Goal: Task Accomplishment & Management: Manage account settings

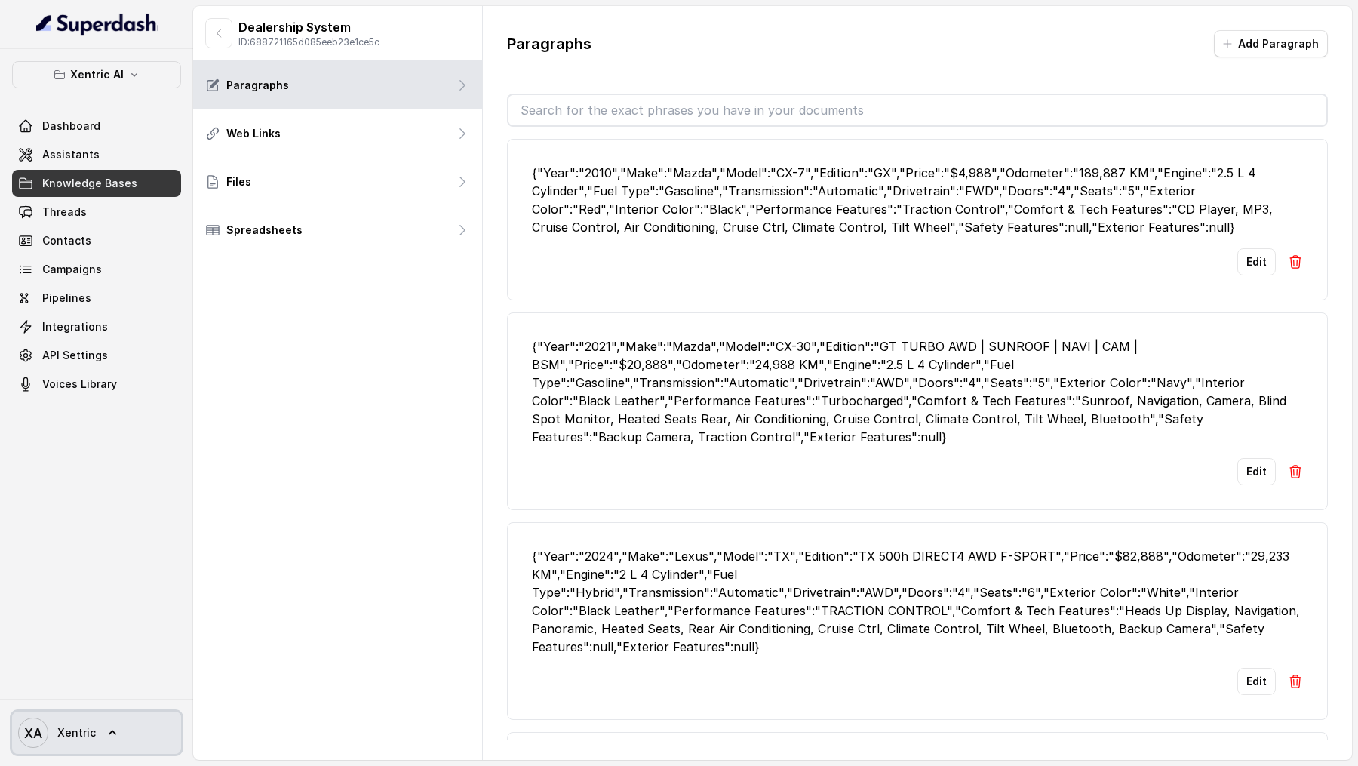
click at [48, 743] on span "XA Xentric" at bounding box center [57, 732] width 78 height 30
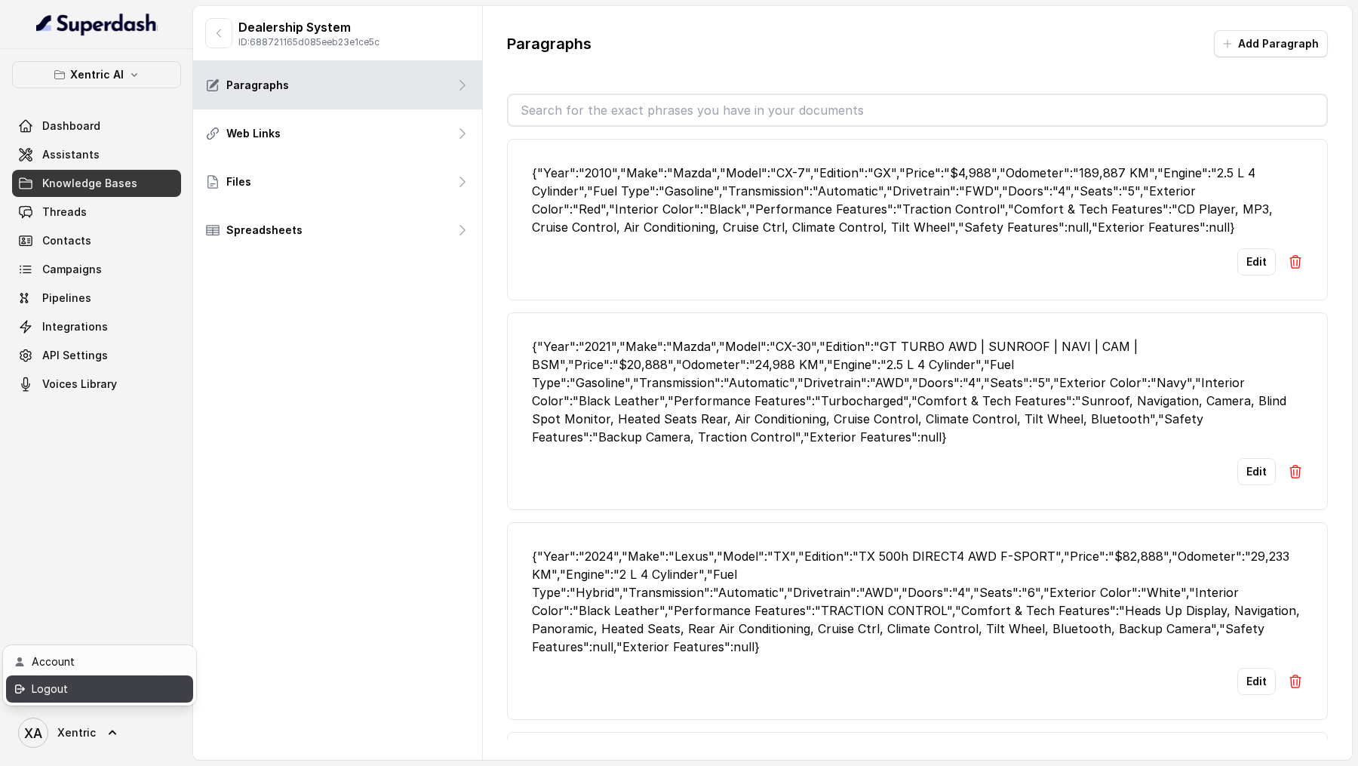
click at [121, 683] on div "Logout" at bounding box center [96, 689] width 128 height 18
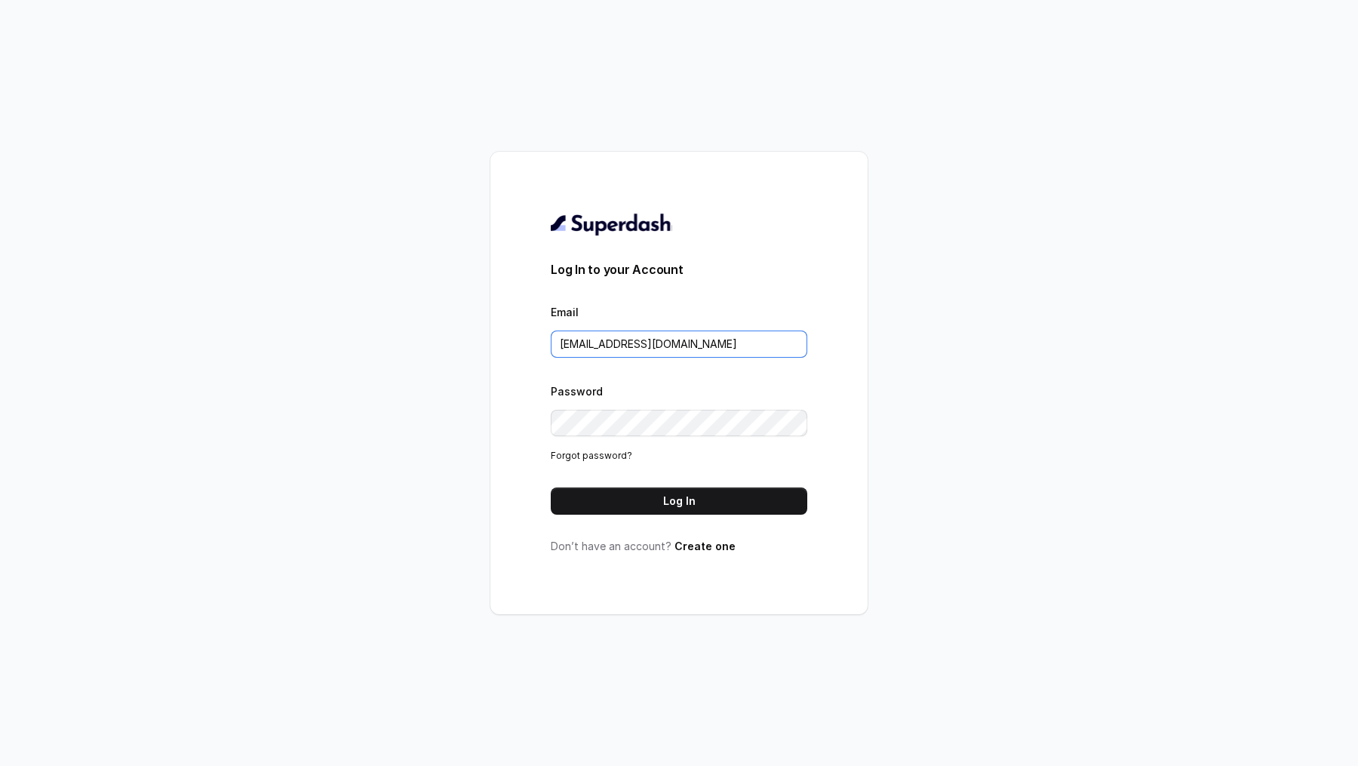
click at [713, 346] on input "metodofespa@gmail.com" at bounding box center [679, 343] width 256 height 27
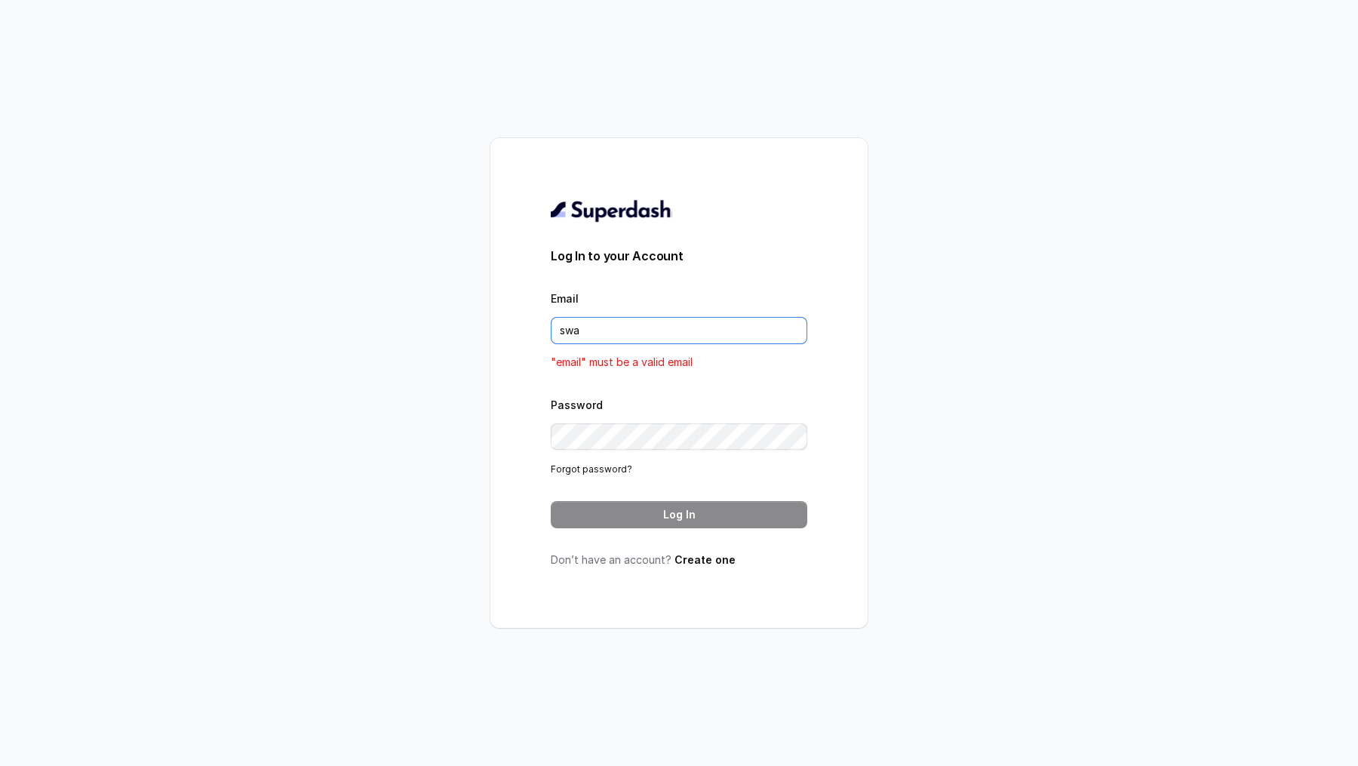
type input "swapnil.agarwal@leapfinance.com"
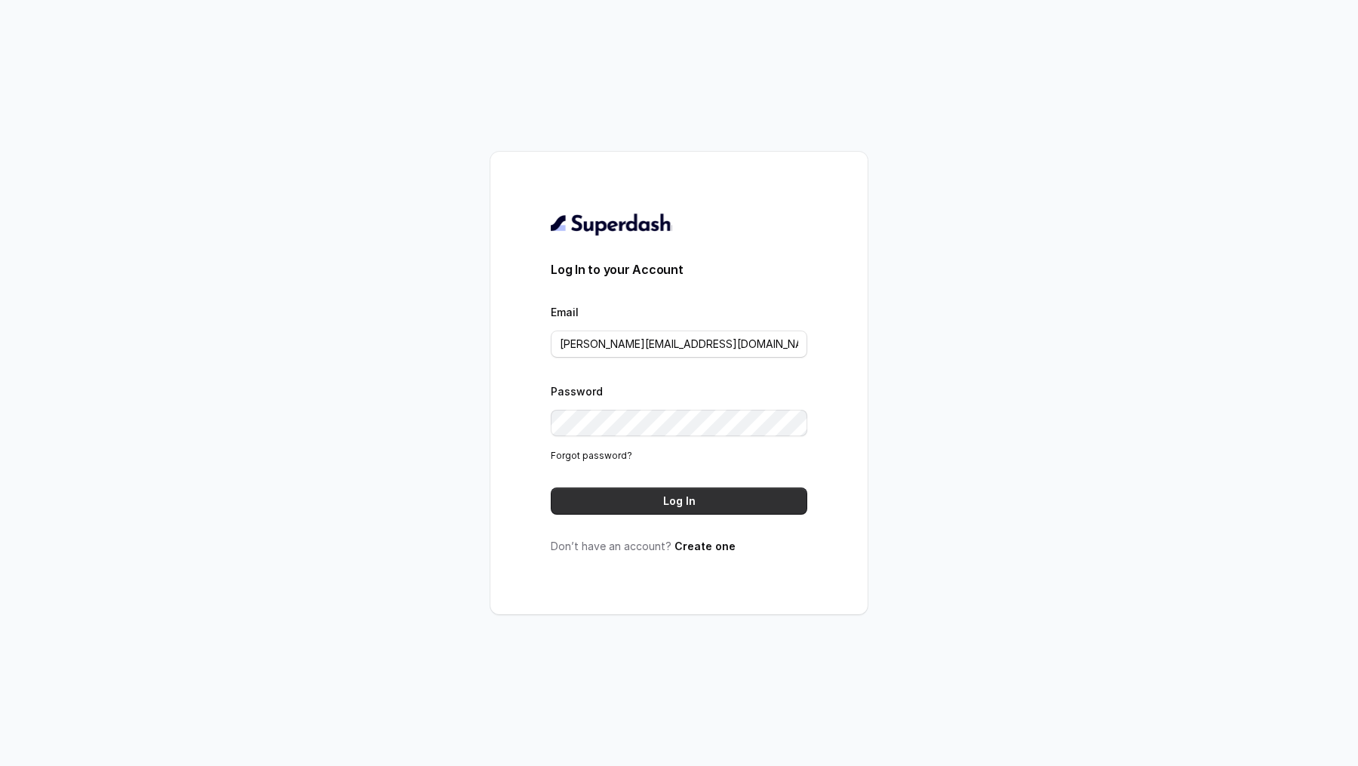
click at [698, 503] on button "Log In" at bounding box center [679, 500] width 256 height 27
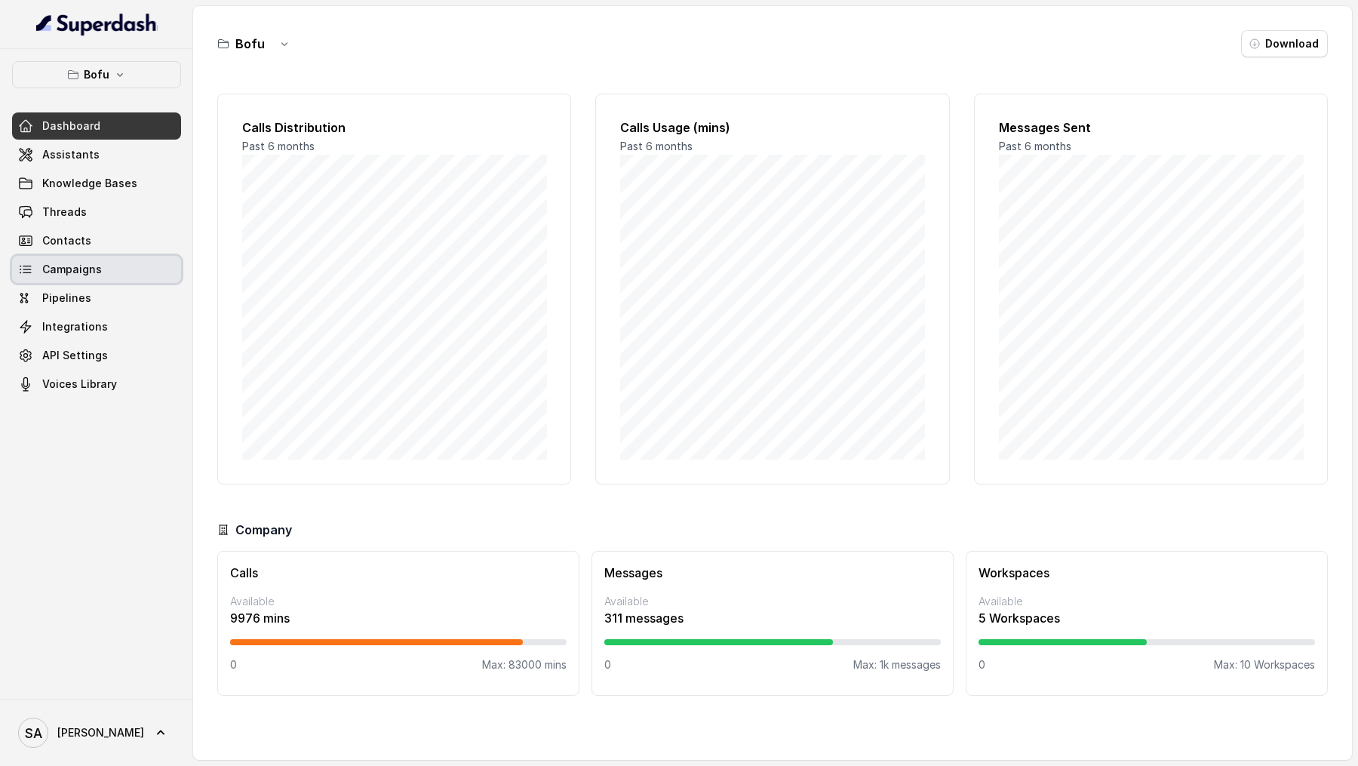
click at [91, 272] on span "Campaigns" at bounding box center [72, 269] width 60 height 15
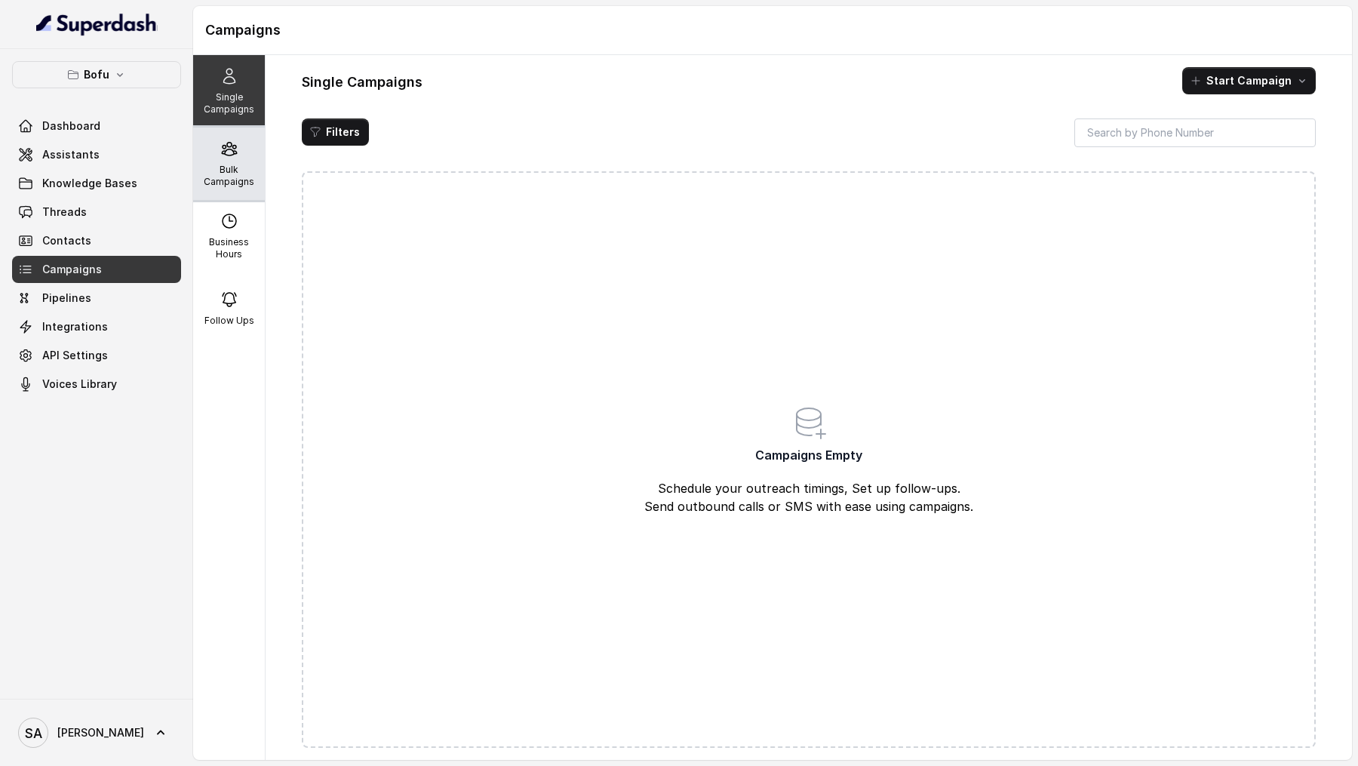
click at [218, 167] on p "Bulk Campaigns" at bounding box center [229, 176] width 60 height 24
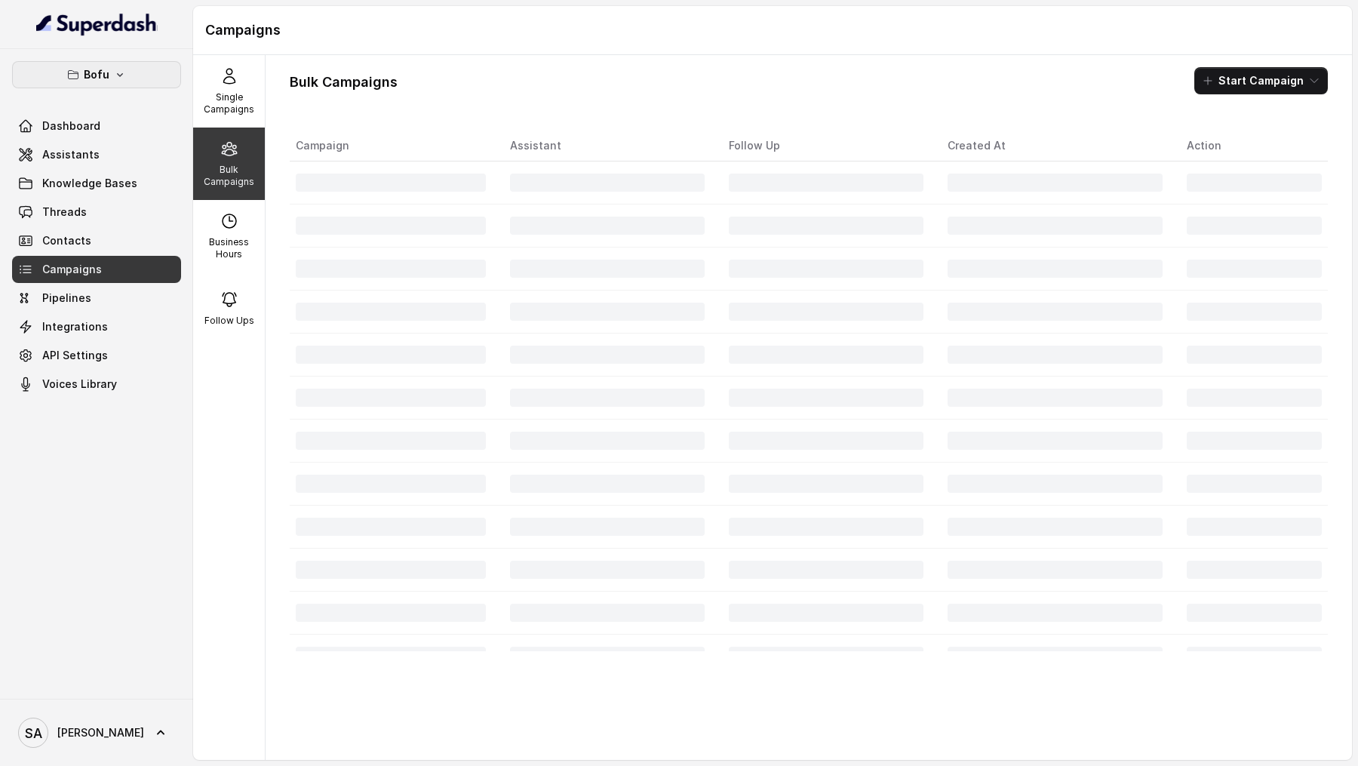
click at [145, 72] on button "Bofu" at bounding box center [96, 74] width 169 height 27
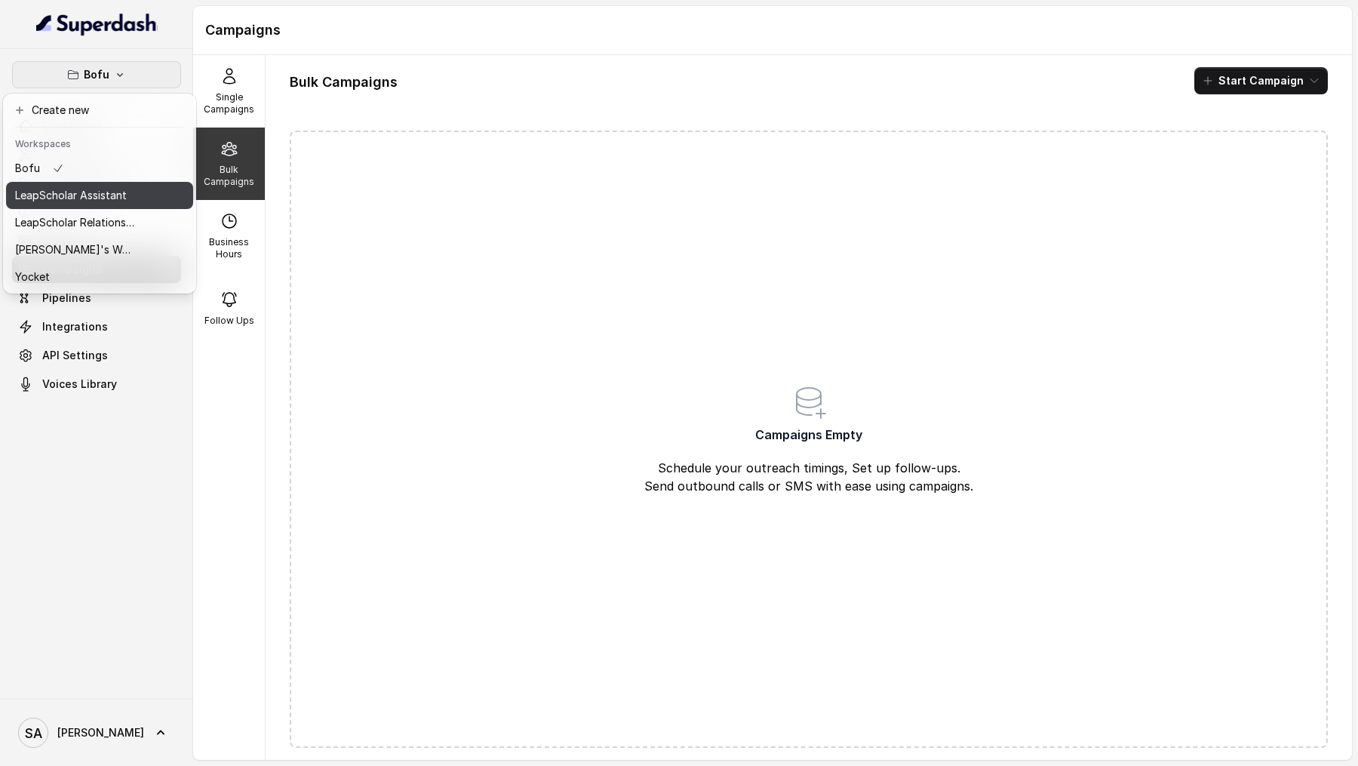
click at [85, 199] on p "LeapScholar Assistant" at bounding box center [71, 195] width 112 height 18
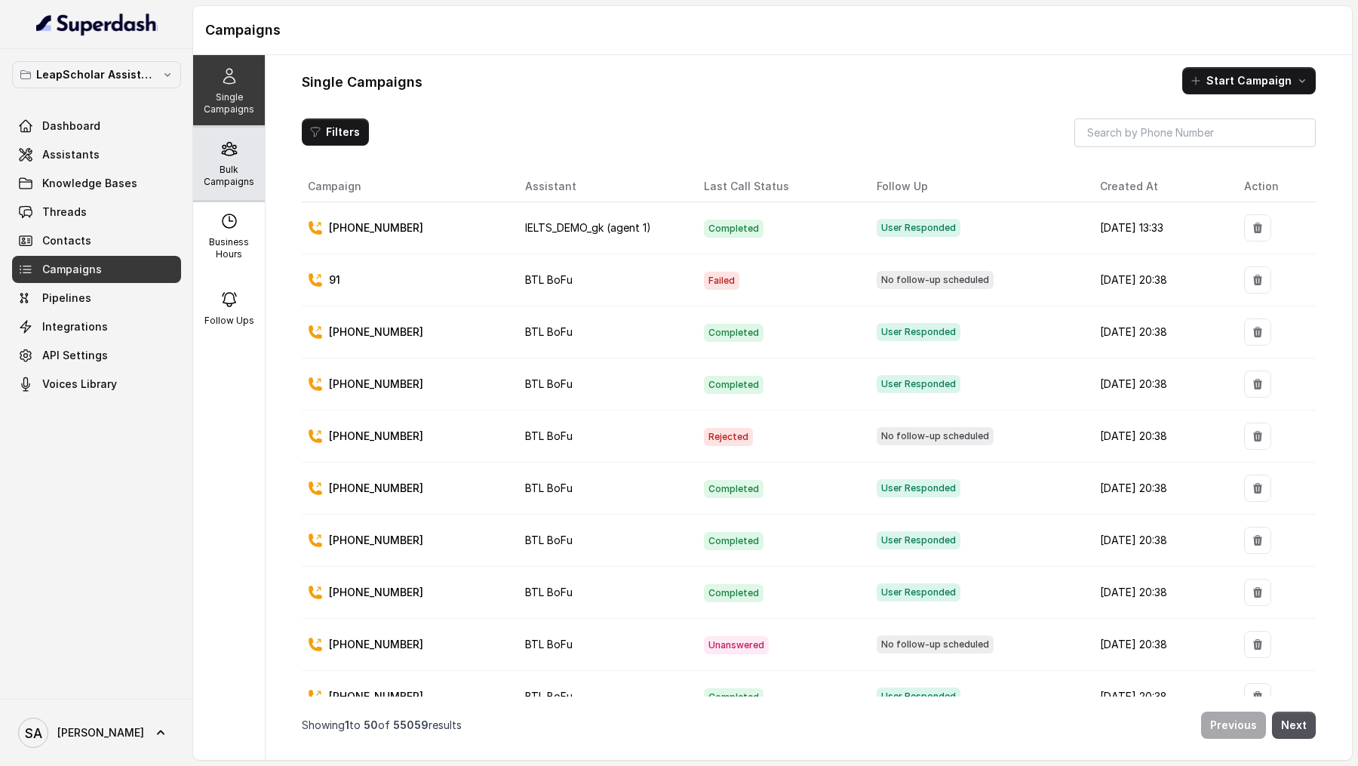
click at [231, 170] on p "Bulk Campaigns" at bounding box center [229, 176] width 60 height 24
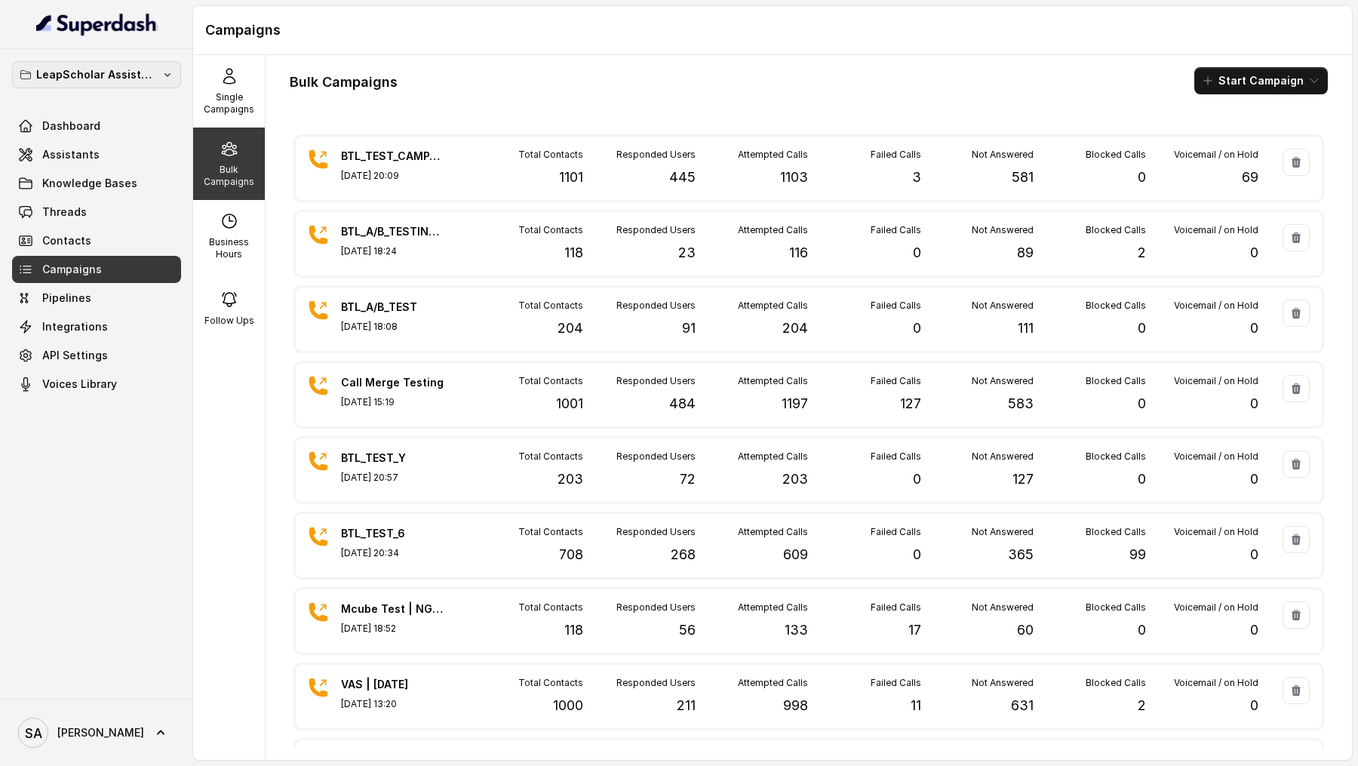
click at [113, 70] on p "LeapScholar Assistant" at bounding box center [96, 75] width 121 height 18
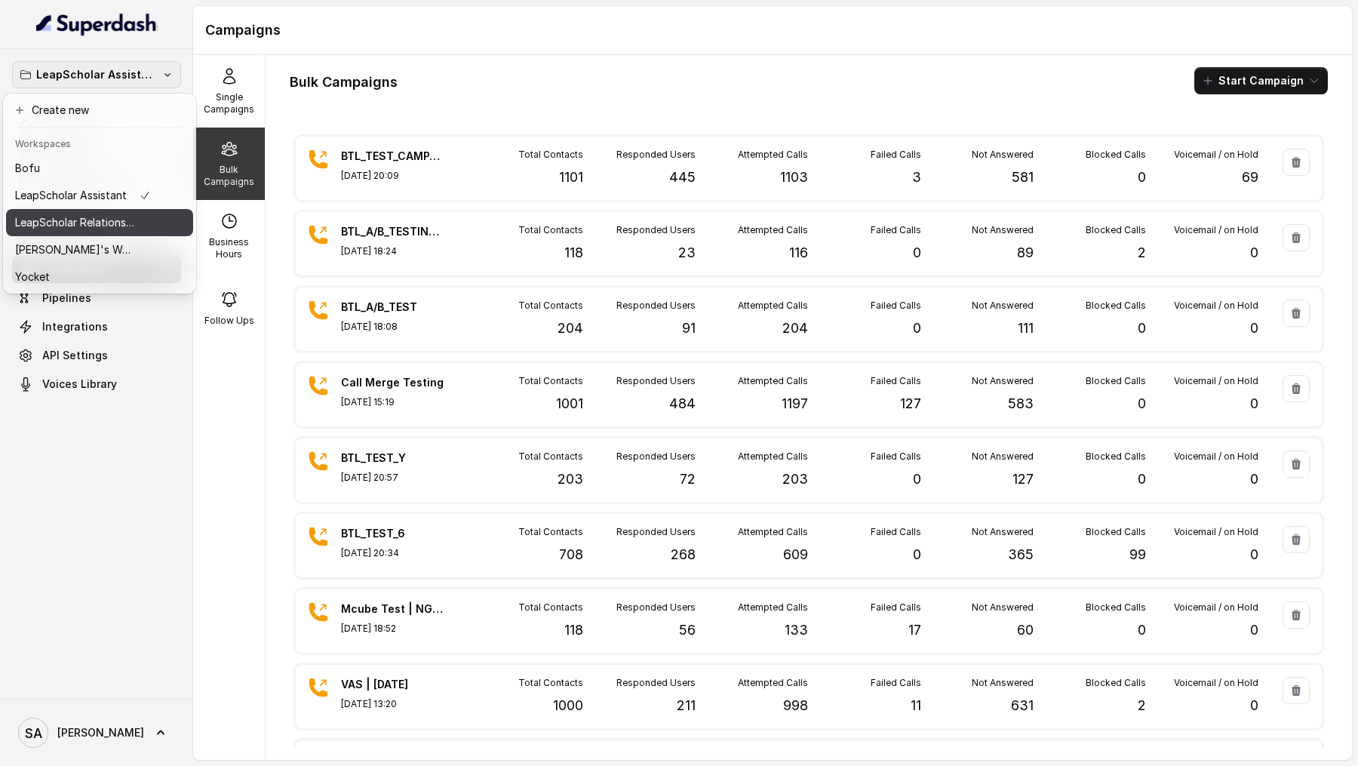
click at [87, 225] on p "LeapScholar Relationship Manager" at bounding box center [75, 222] width 121 height 18
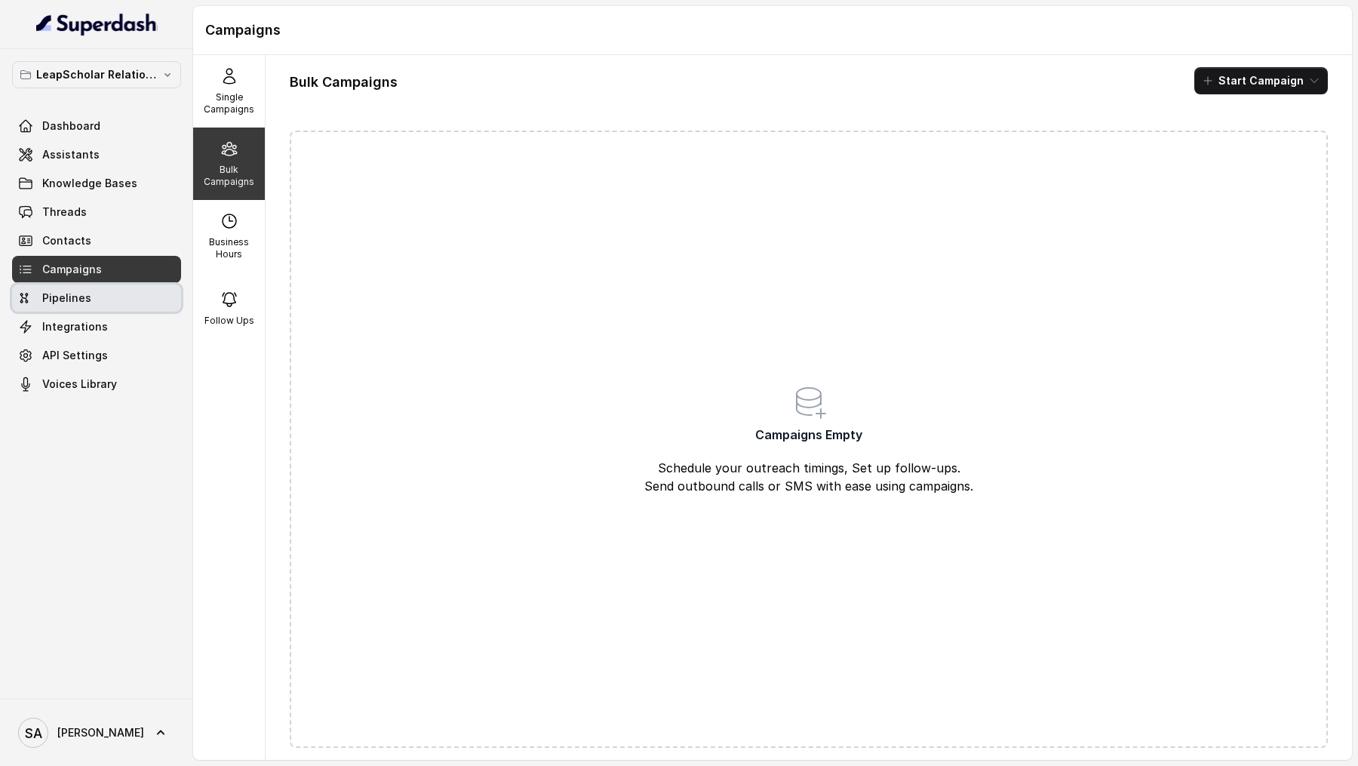
click at [81, 298] on span "Pipelines" at bounding box center [66, 297] width 49 height 15
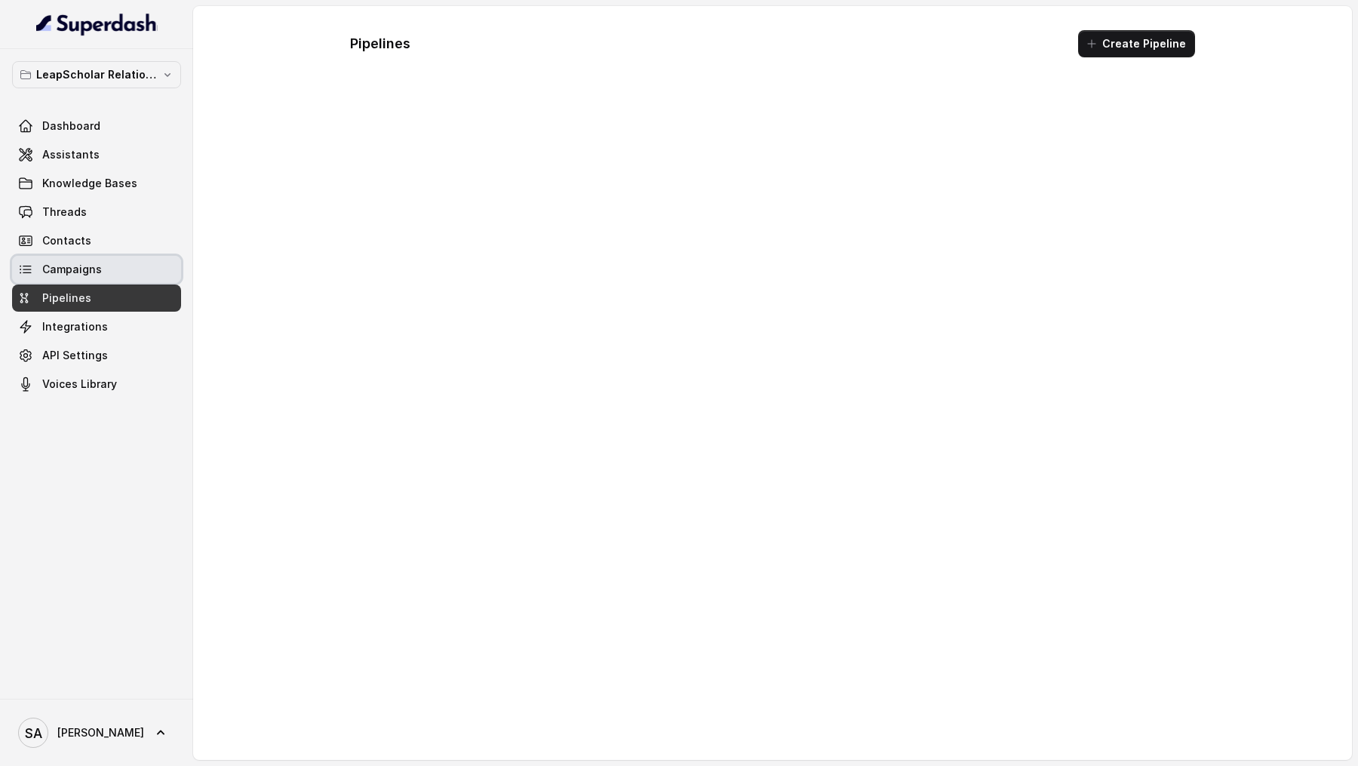
click at [94, 273] on span "Campaigns" at bounding box center [72, 269] width 60 height 15
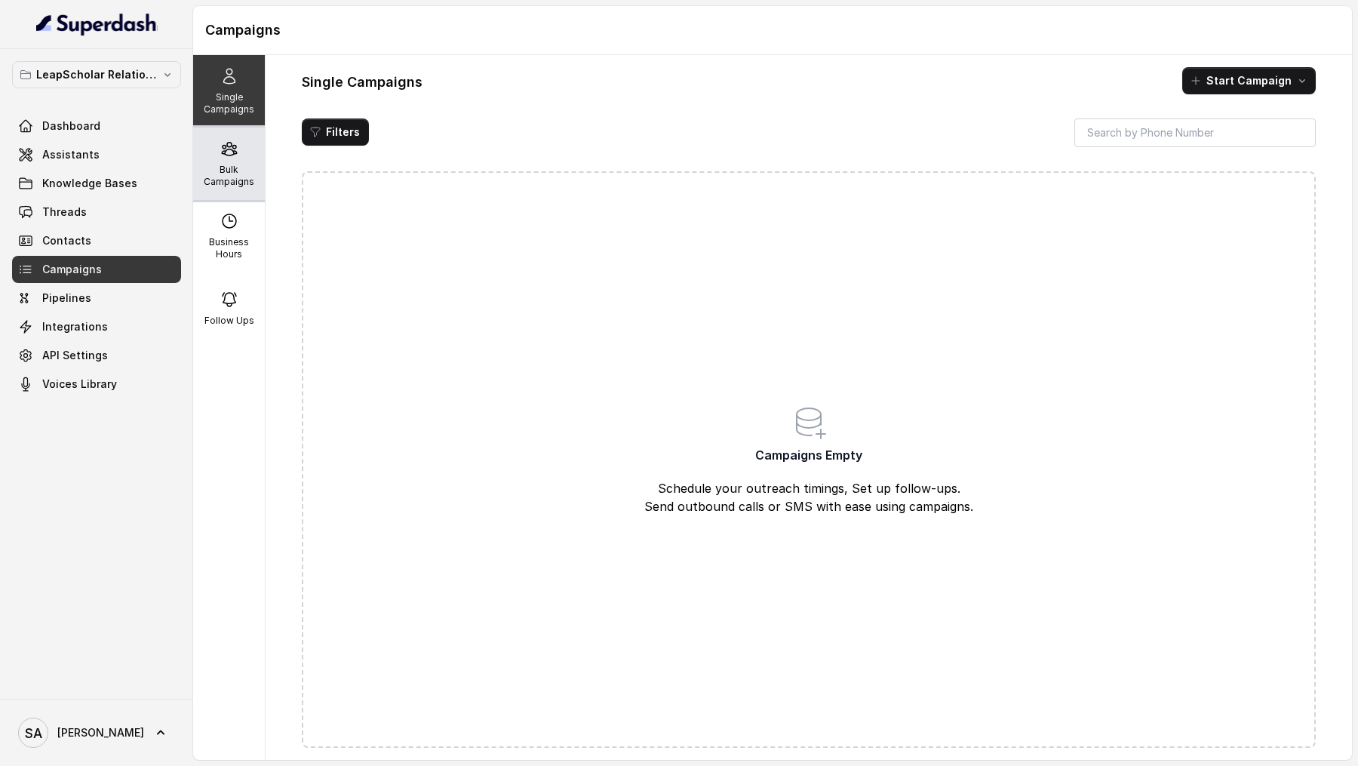
click at [250, 161] on div "Bulk Campaigns" at bounding box center [229, 163] width 72 height 72
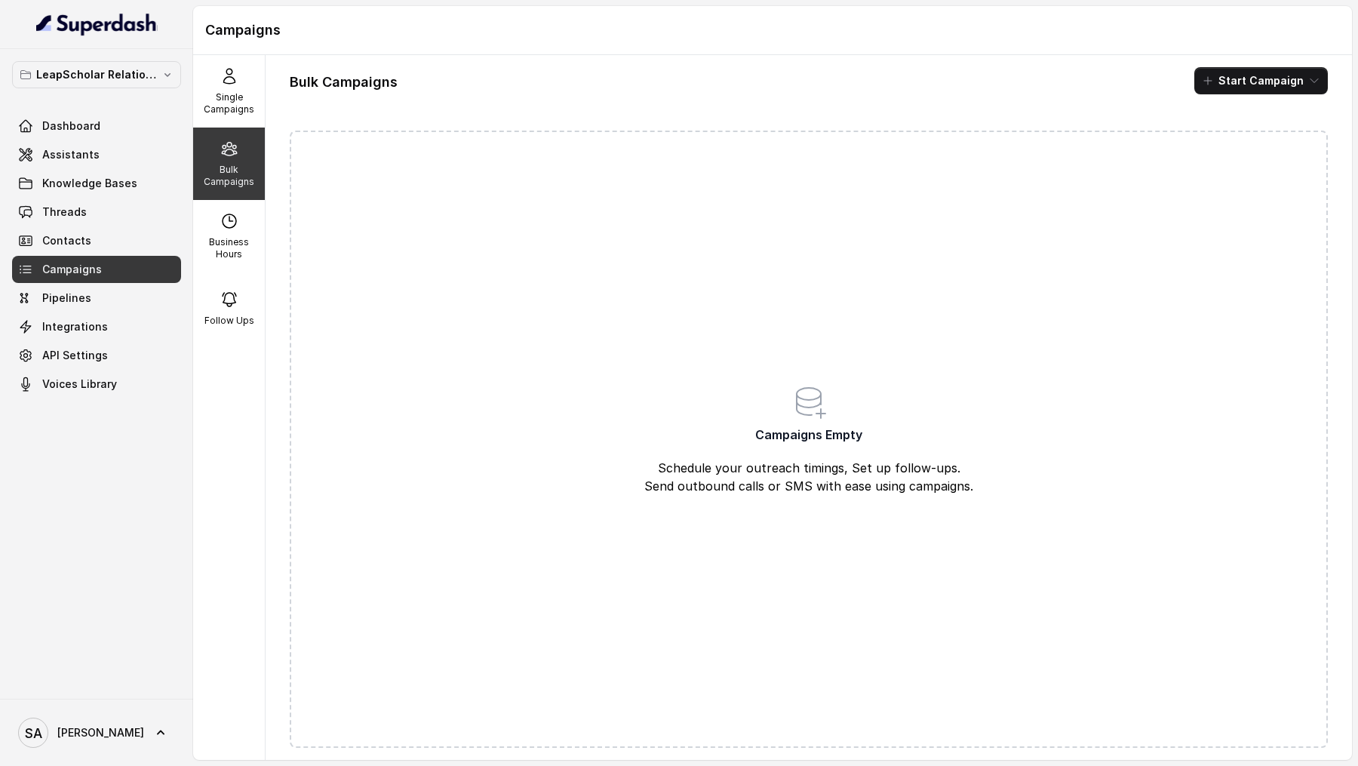
click at [98, 84] on button "LeapScholar Relationship Manager" at bounding box center [96, 74] width 169 height 27
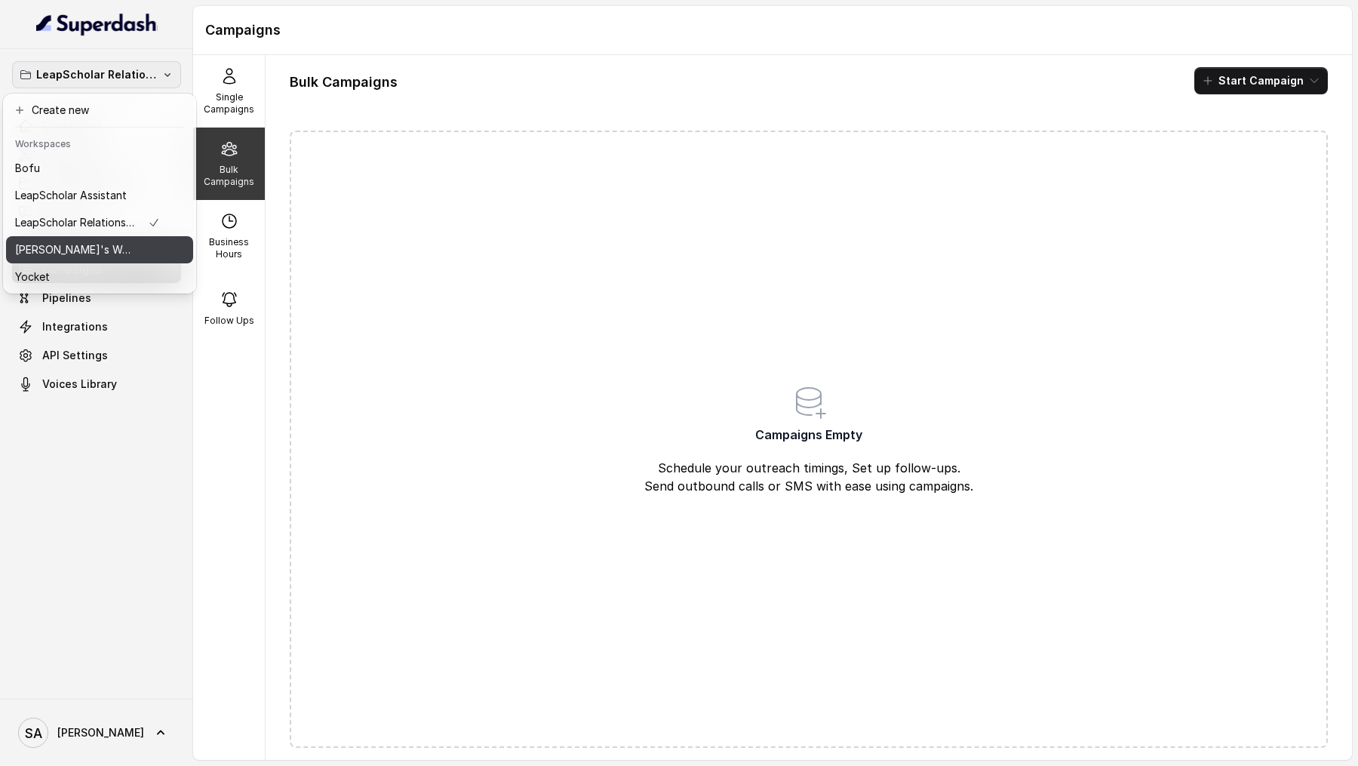
click at [73, 247] on p "[PERSON_NAME]'s Workspace" at bounding box center [75, 250] width 121 height 18
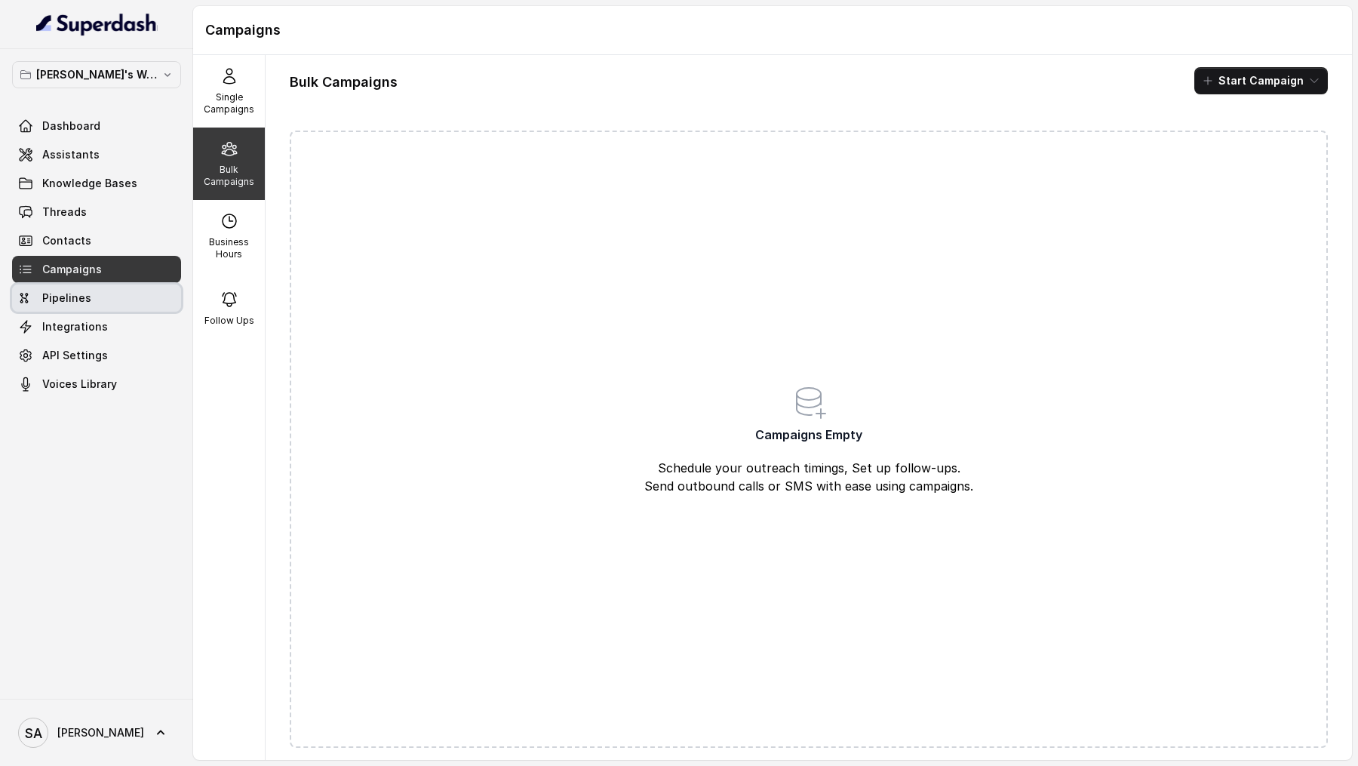
click at [81, 302] on span "Pipelines" at bounding box center [66, 297] width 49 height 15
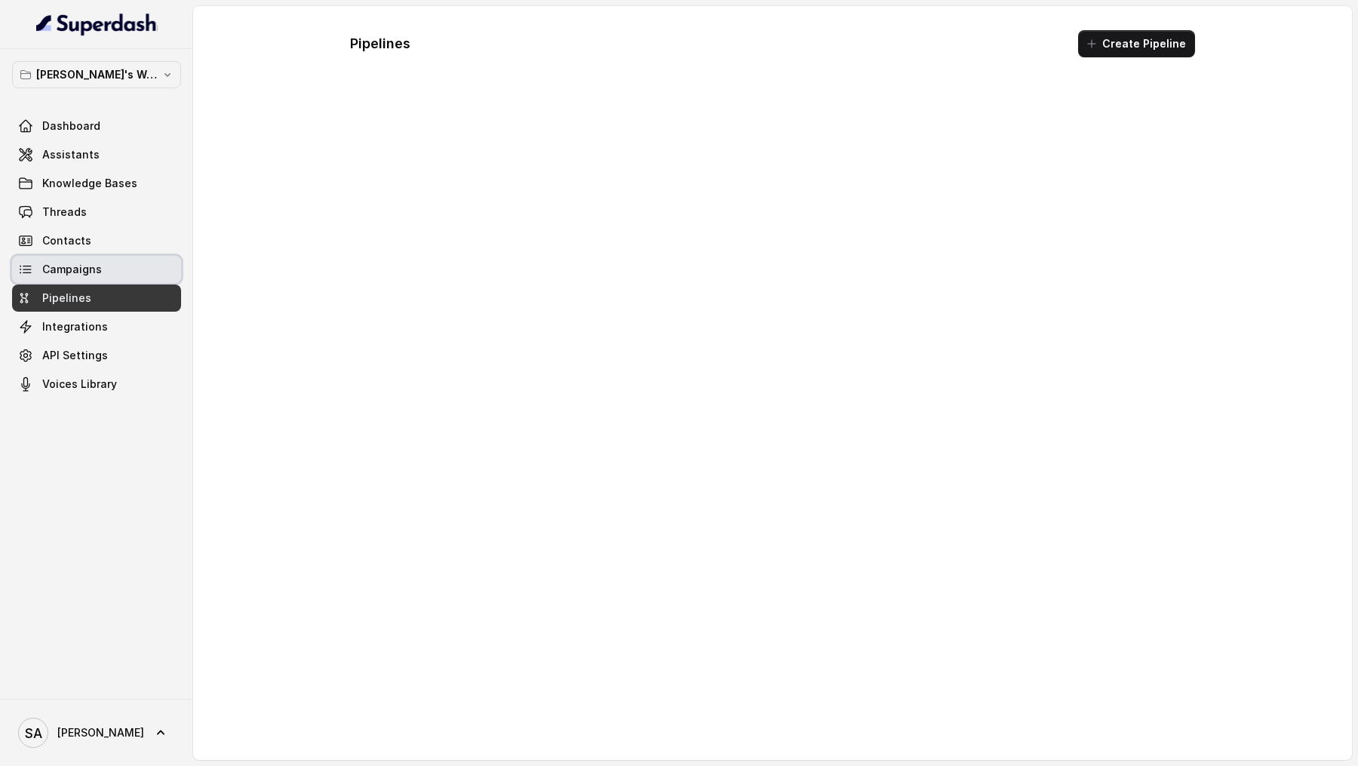
click at [92, 280] on link "Campaigns" at bounding box center [96, 269] width 169 height 27
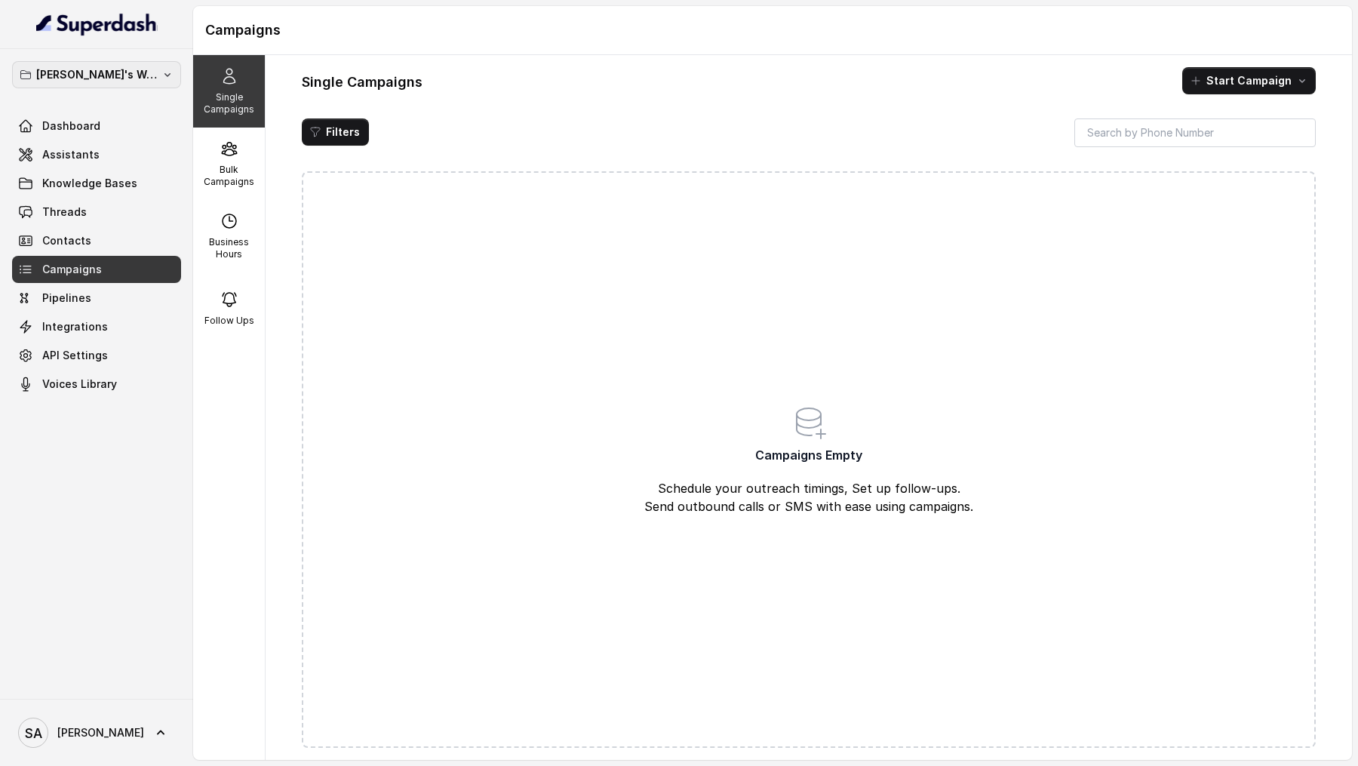
click at [64, 74] on p "[PERSON_NAME]'s Workspace" at bounding box center [96, 75] width 121 height 18
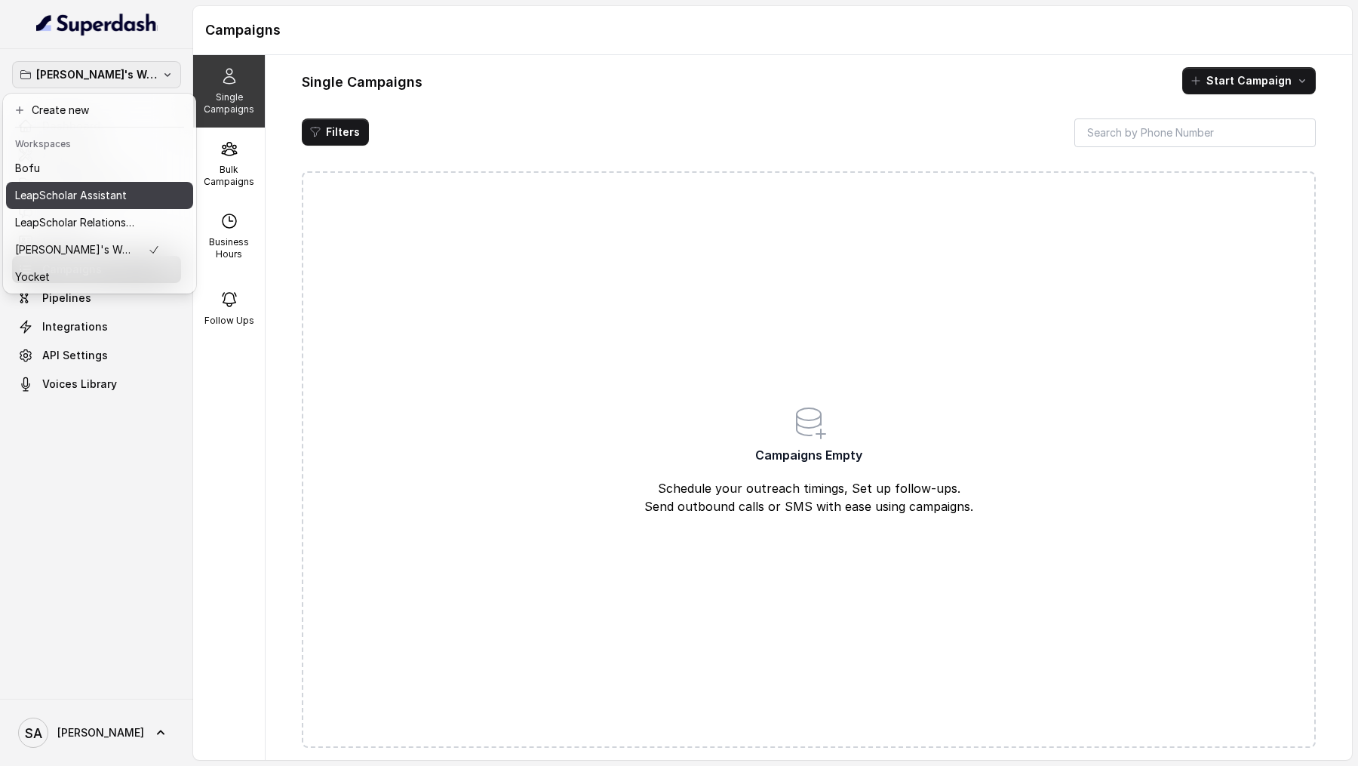
click at [103, 200] on p "LeapScholar Assistant" at bounding box center [71, 195] width 112 height 18
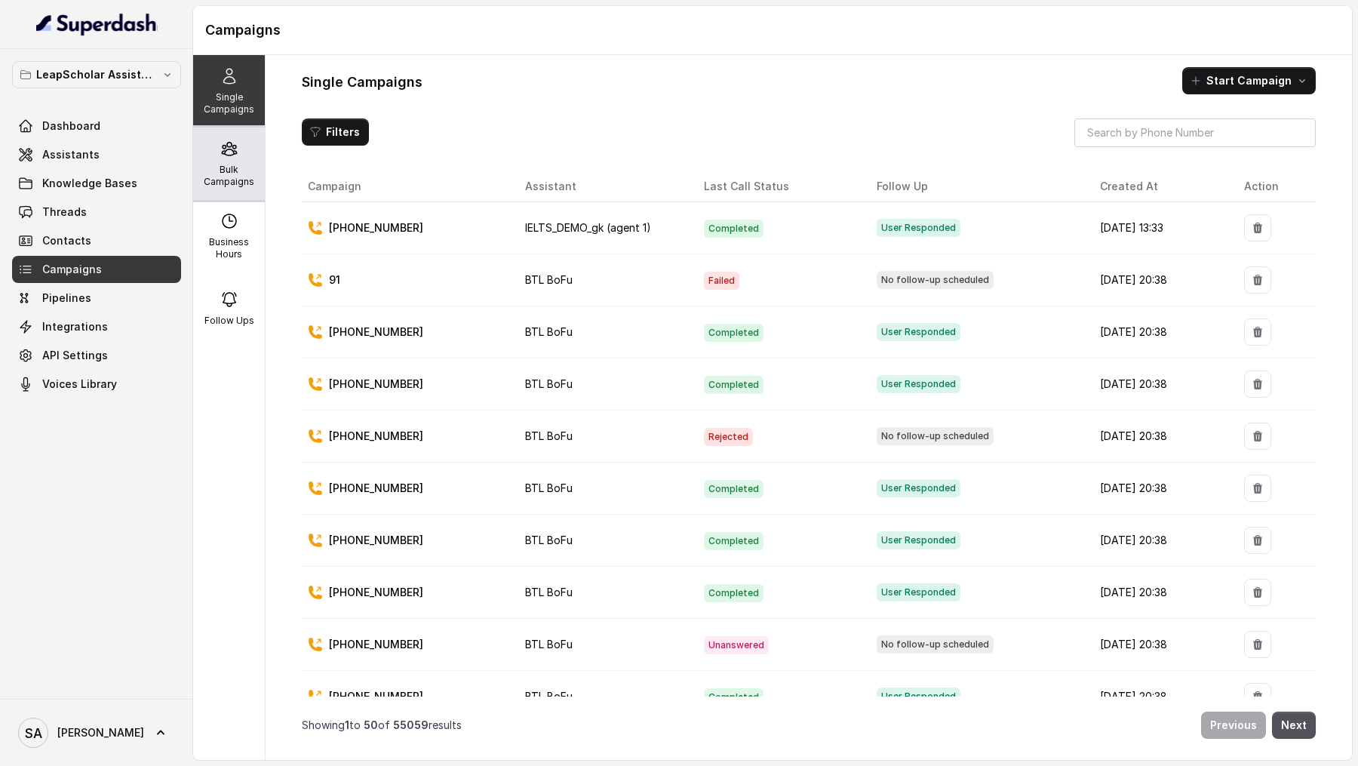
click at [216, 184] on p "Bulk Campaigns" at bounding box center [229, 176] width 60 height 24
